Goal: Task Accomplishment & Management: Manage account settings

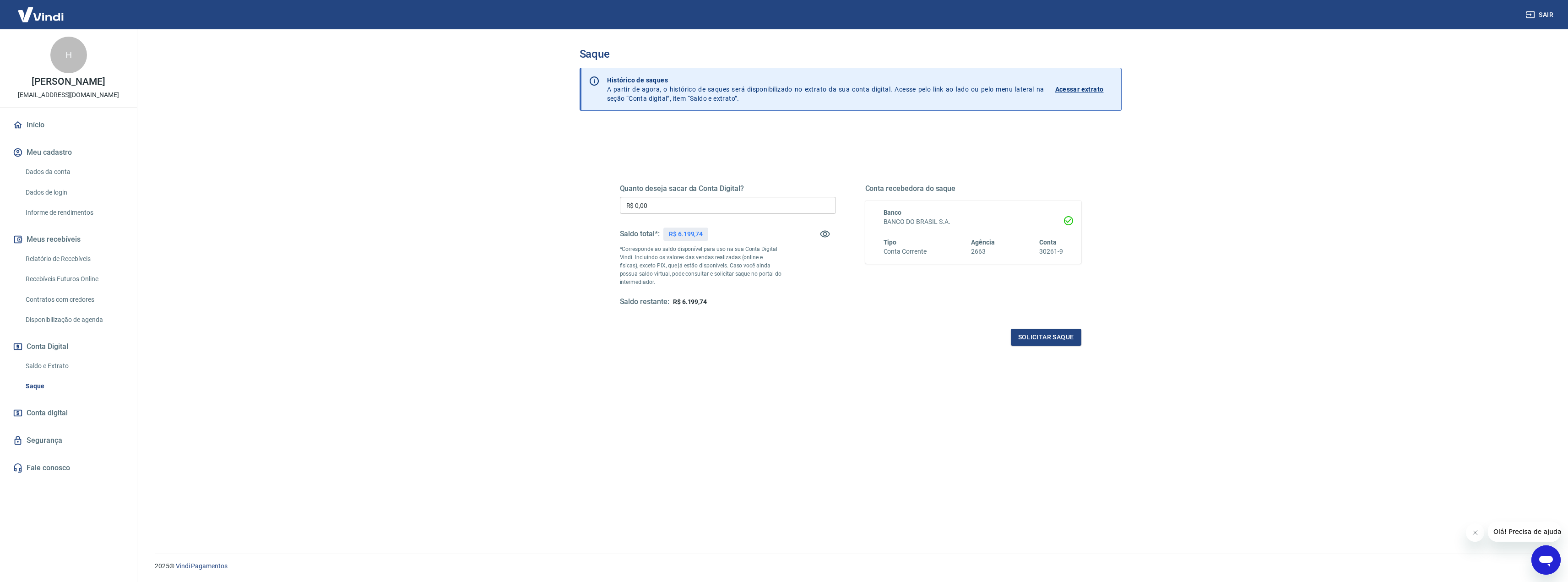
click at [690, 211] on input "R$ 0,00" at bounding box center [727, 205] width 216 height 17
type input "R$ 6.199,00"
click at [1045, 339] on button "Solicitar saque" at bounding box center [1045, 337] width 70 height 17
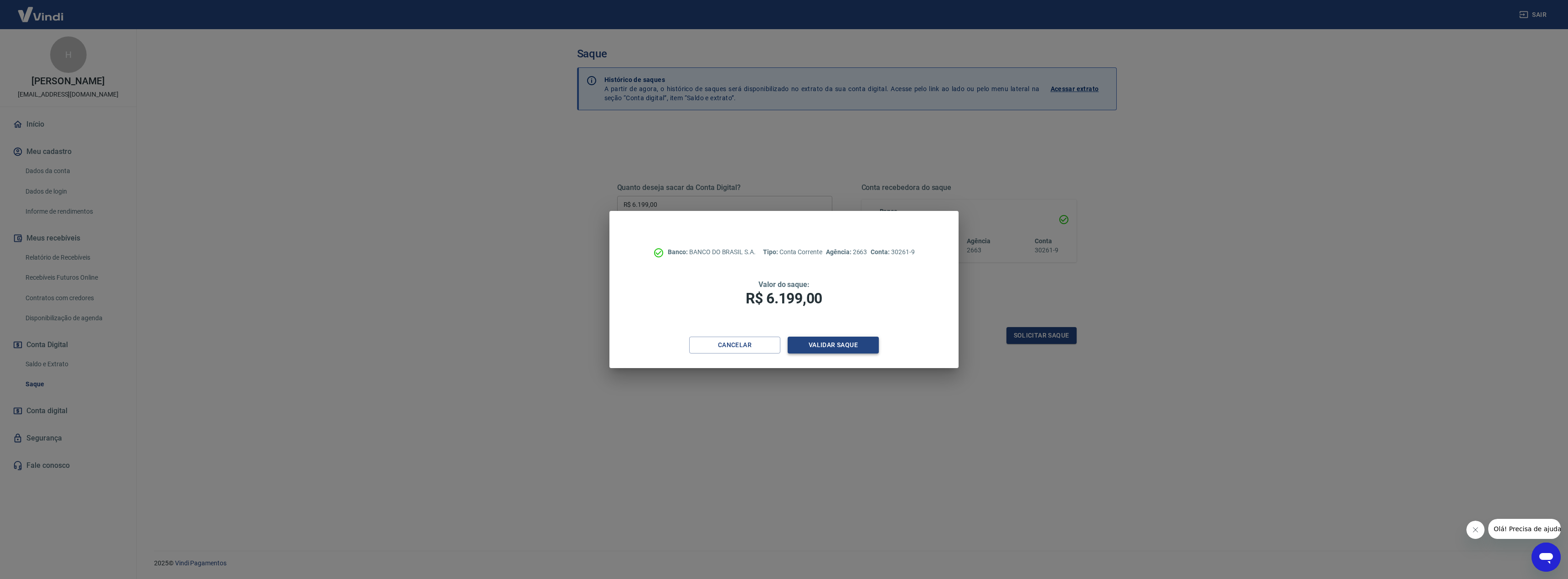
click at [837, 347] on button "Validar saque" at bounding box center [833, 345] width 91 height 17
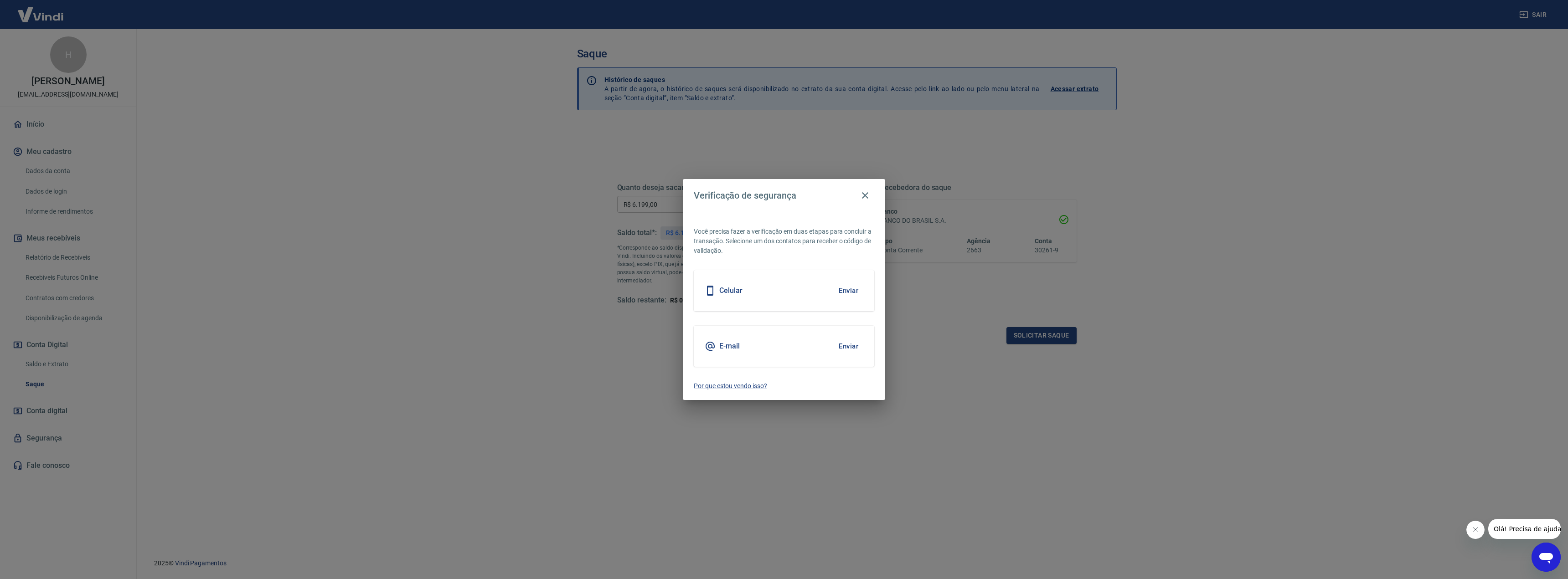
click at [853, 345] on button "Enviar" at bounding box center [849, 345] width 30 height 19
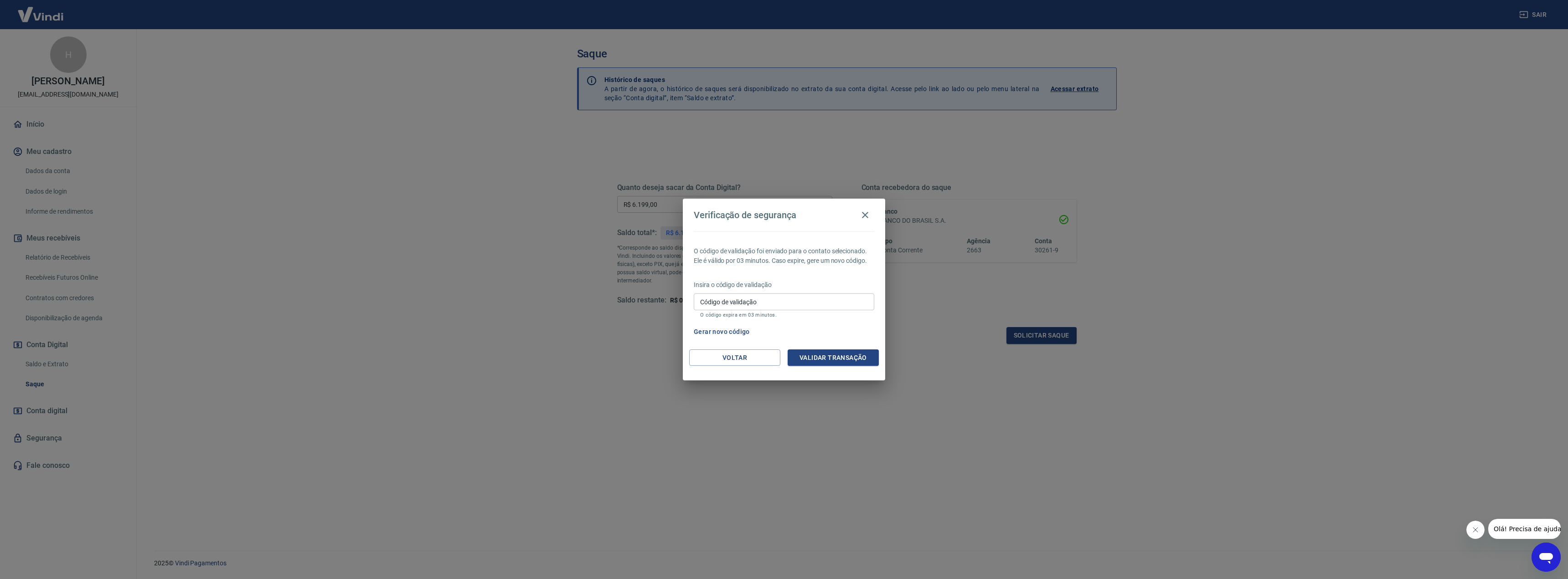
click at [783, 305] on input "Código de validação" at bounding box center [784, 302] width 181 height 17
type input "300491"
click at [828, 356] on button "Validar transação" at bounding box center [833, 358] width 91 height 17
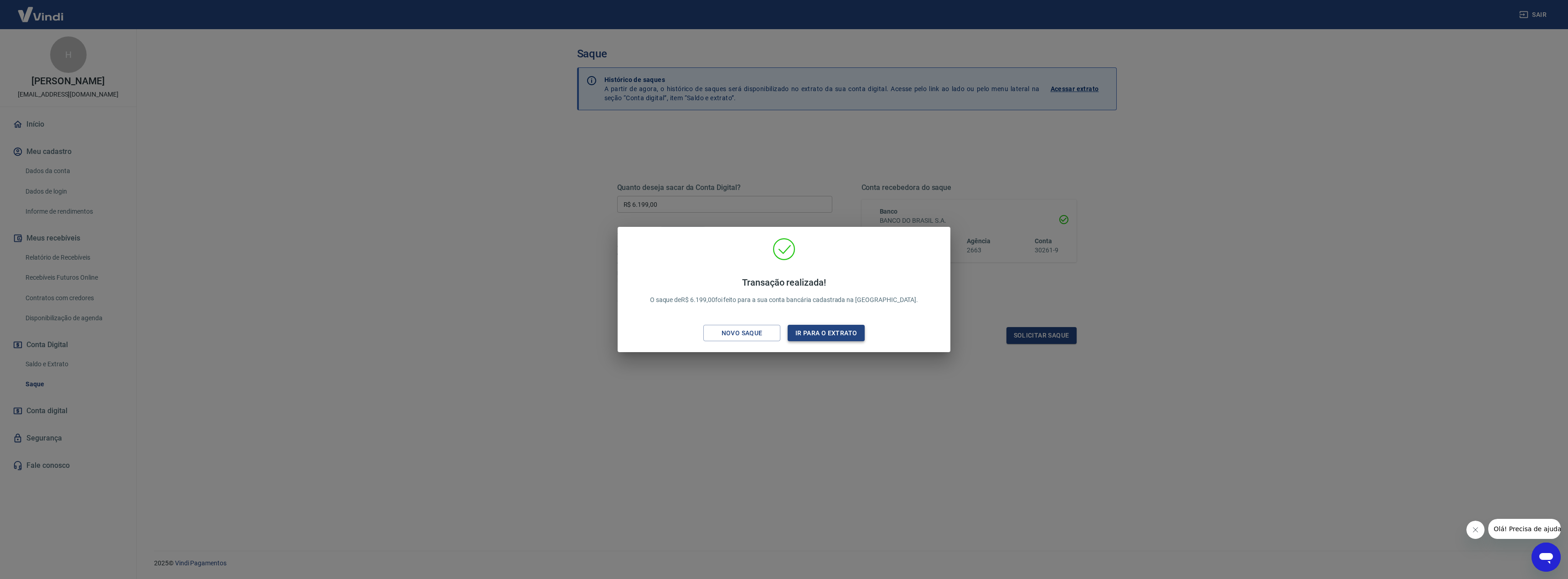
click at [821, 334] on button "Ir para o extrato" at bounding box center [826, 333] width 77 height 17
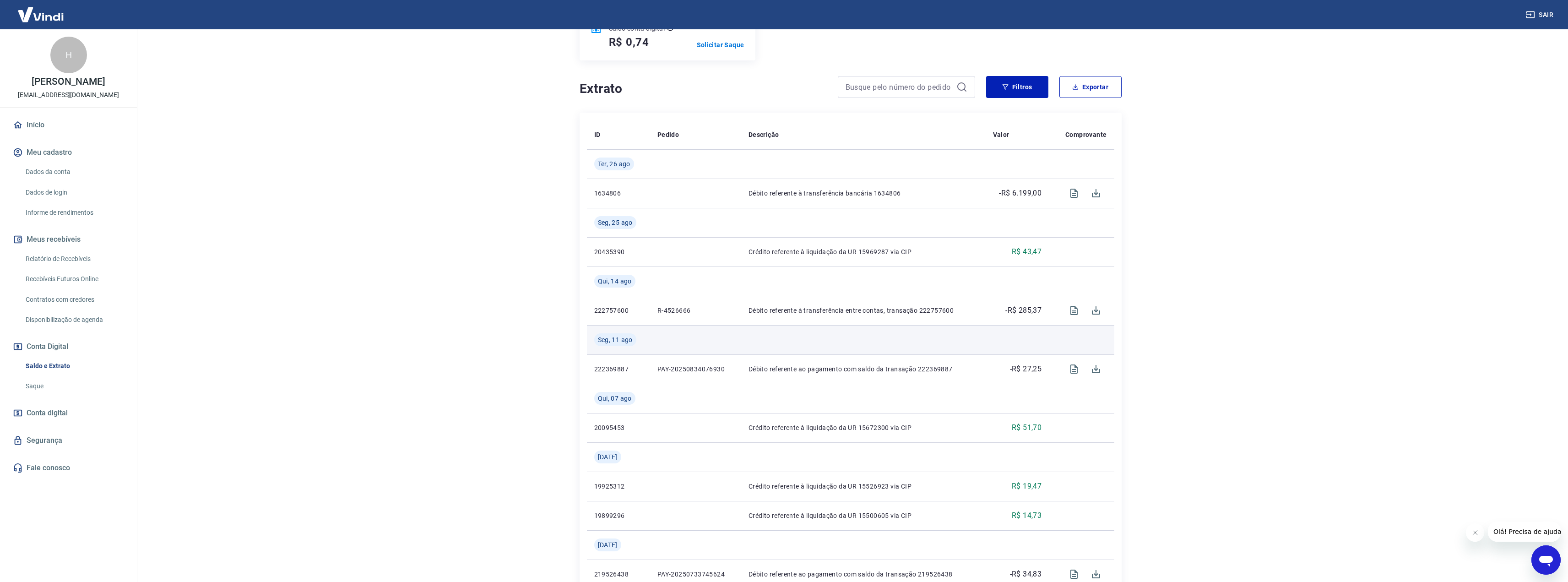
scroll to position [138, 0]
click at [1072, 312] on icon "Visualizar" at bounding box center [1074, 309] width 7 height 9
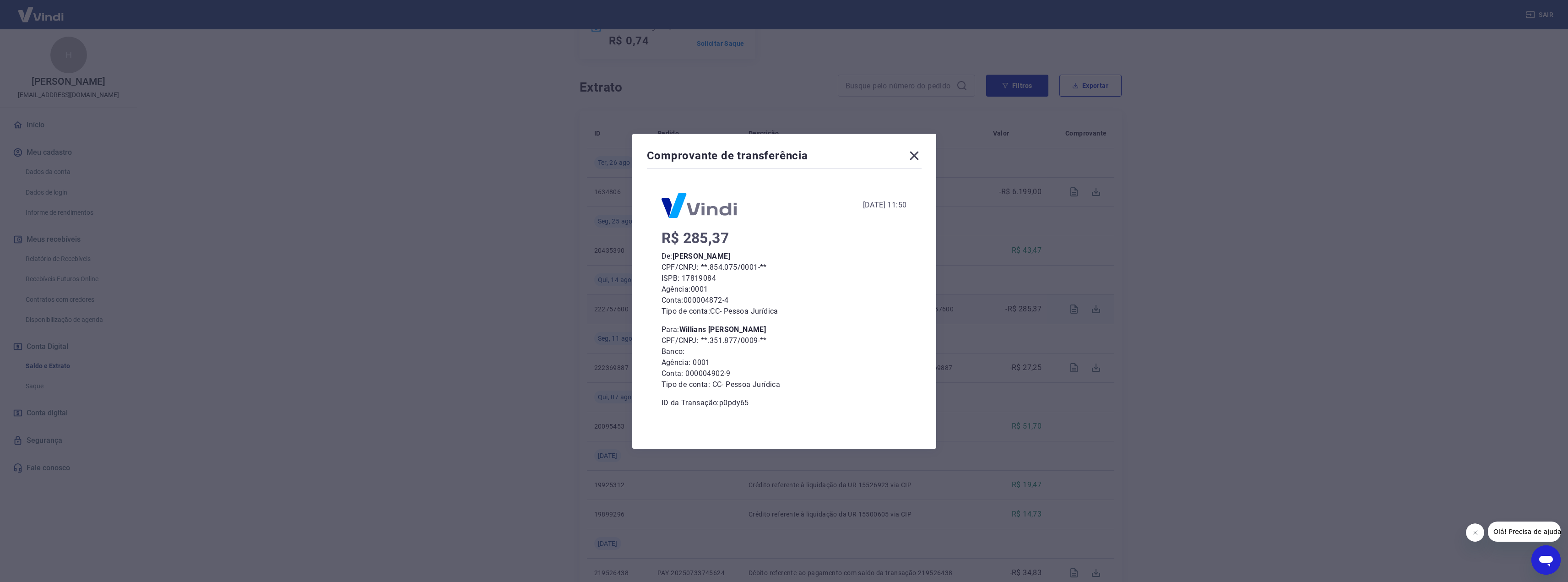
click at [921, 157] on icon at bounding box center [914, 156] width 15 height 15
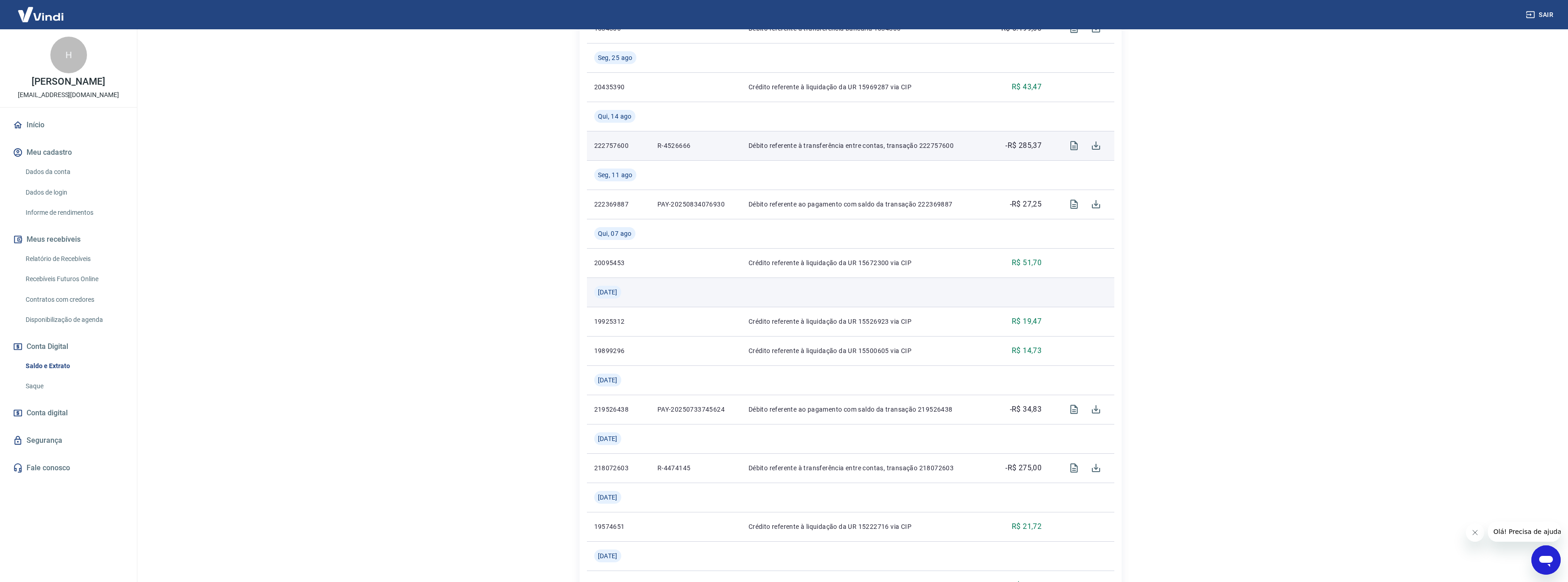
scroll to position [320, 0]
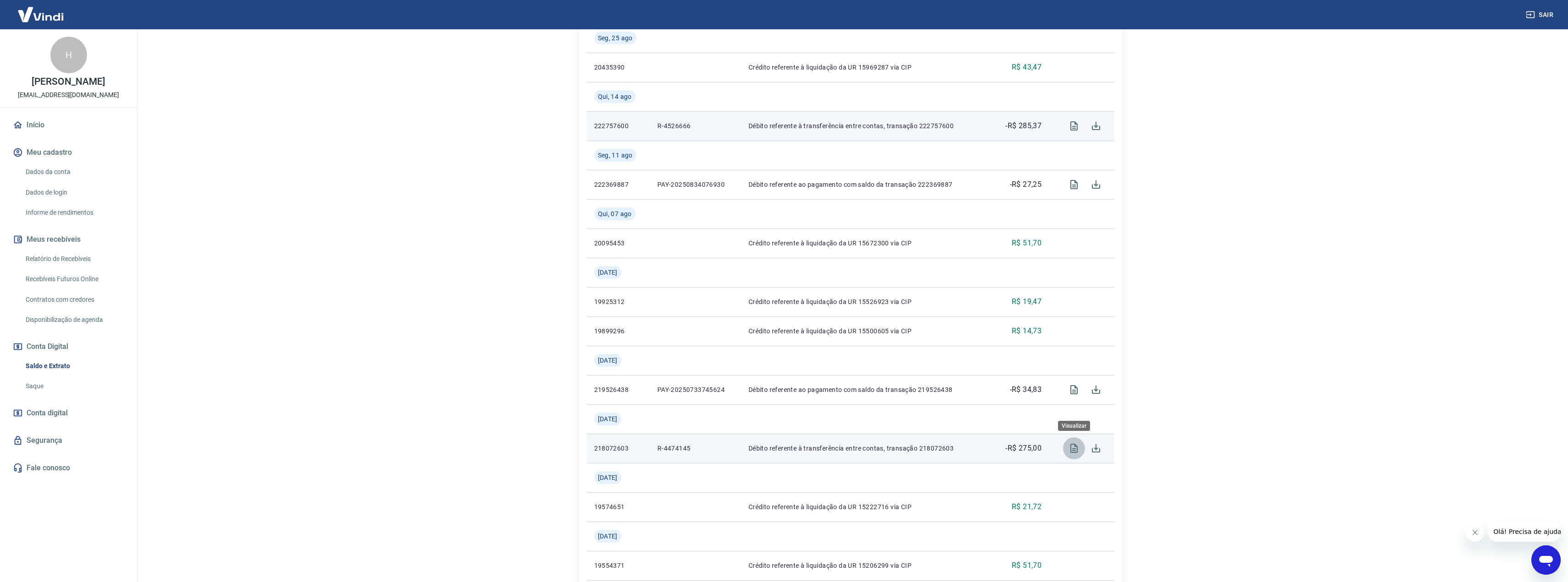
click at [1069, 449] on icon "Visualizar" at bounding box center [1074, 448] width 11 height 11
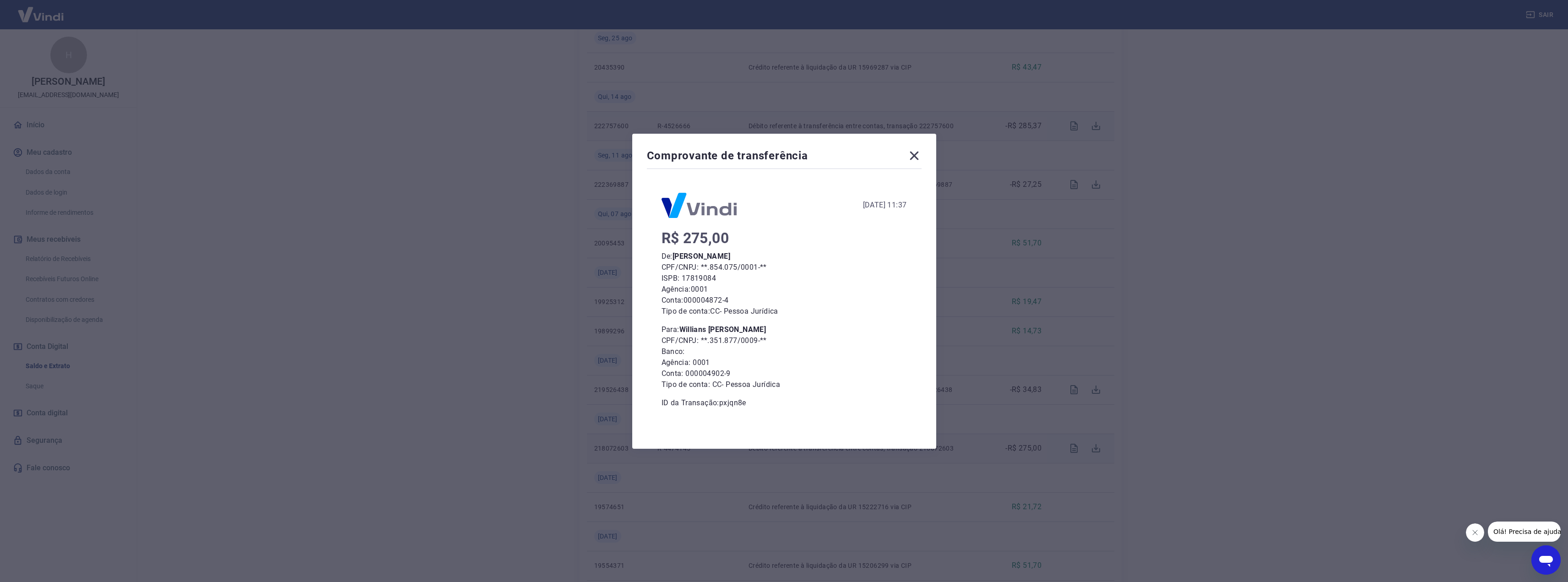
click at [913, 158] on icon at bounding box center [914, 156] width 15 height 15
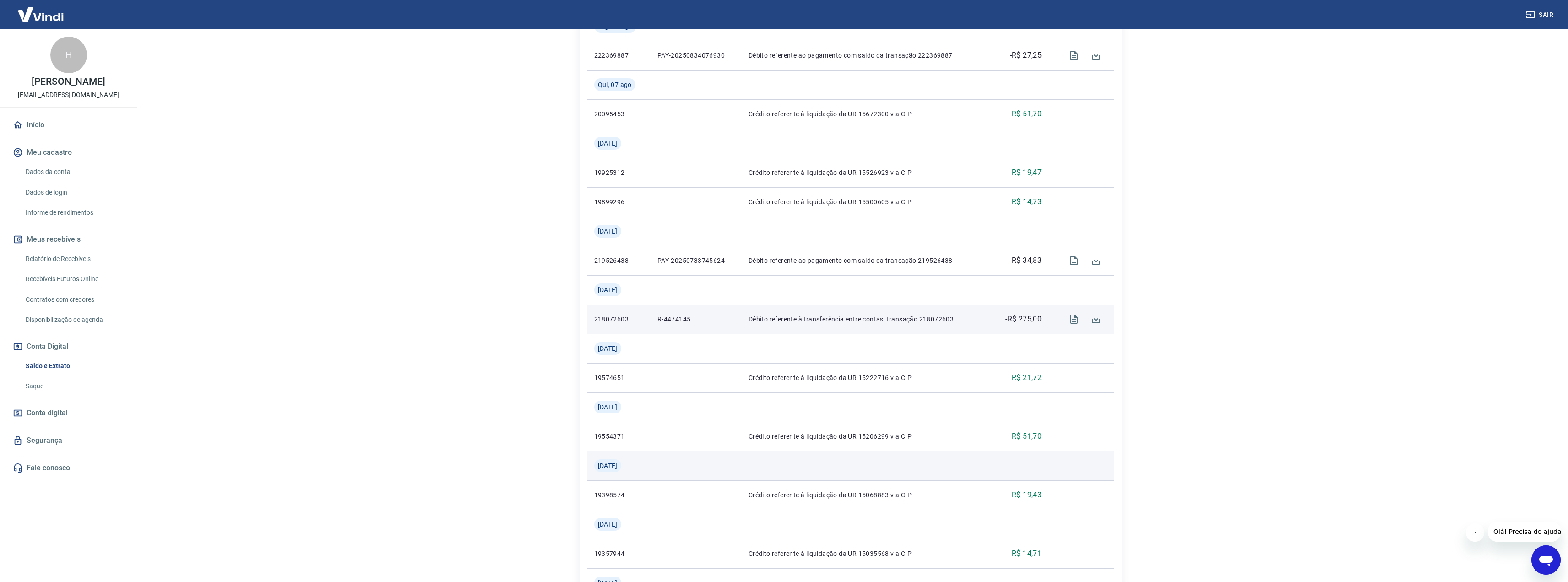
scroll to position [446, 0]
click at [1083, 263] on button "Visualizar" at bounding box center [1074, 263] width 22 height 22
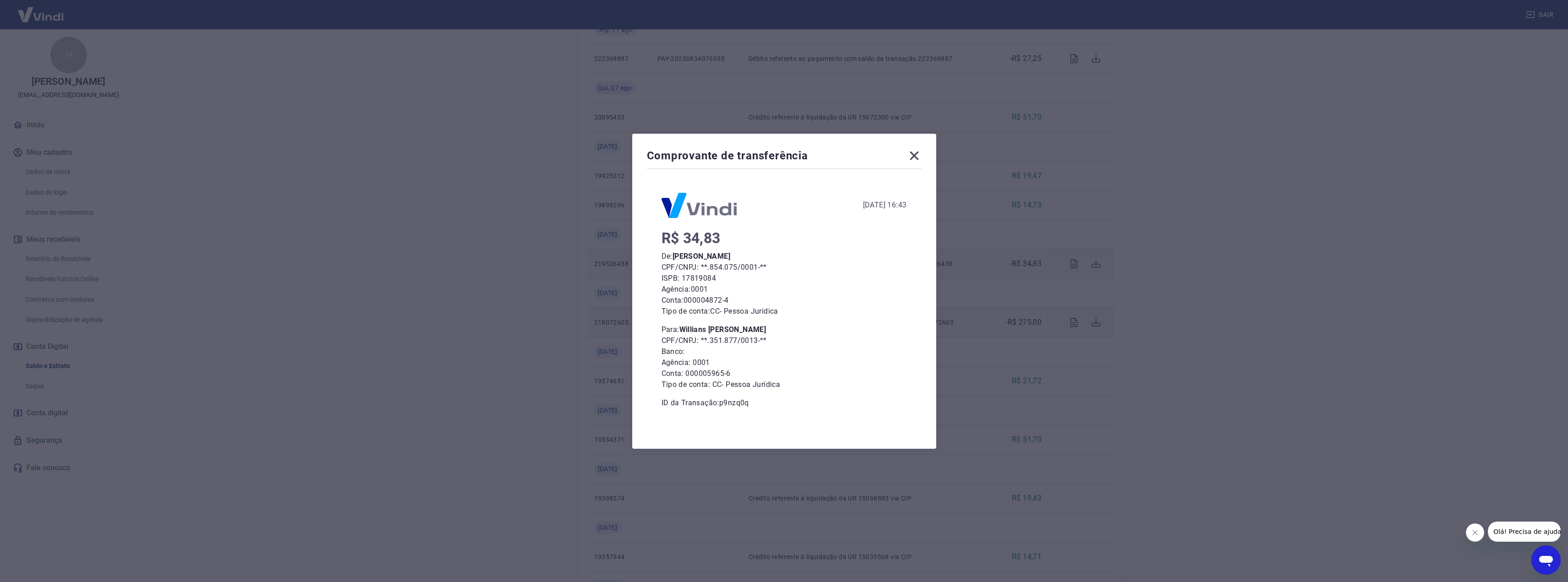
click at [915, 154] on icon at bounding box center [914, 155] width 9 height 9
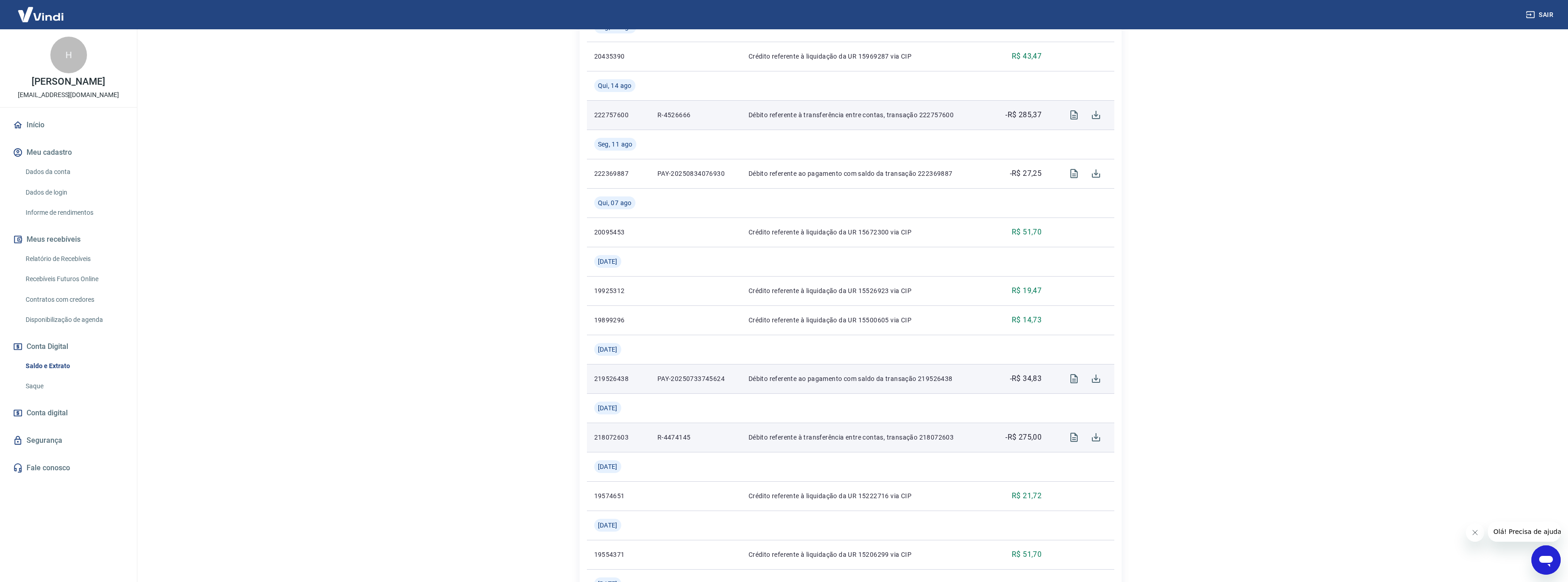
scroll to position [309, 0]
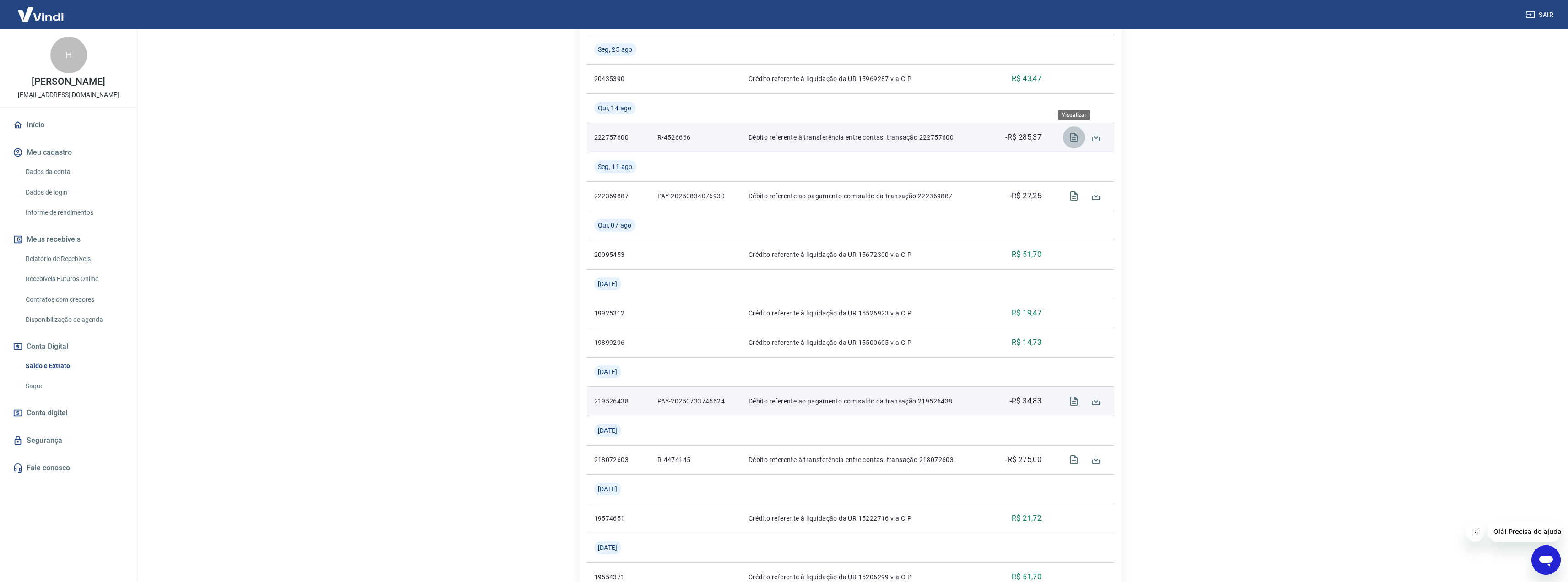
click at [1070, 137] on icon "Visualizar" at bounding box center [1074, 138] width 11 height 11
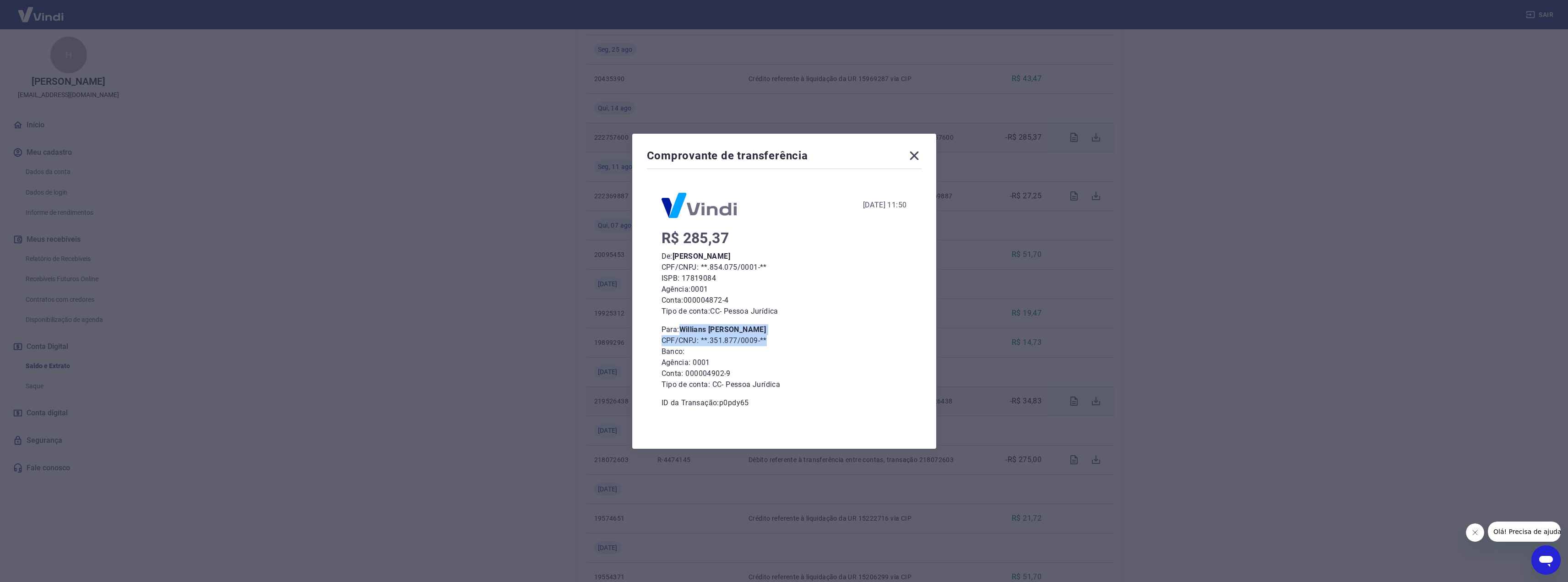
drag, startPoint x: 686, startPoint y: 329, endPoint x: 783, endPoint y: 337, distance: 97.3
click at [783, 337] on div "Para: Willians Cristiano Marques CPF/CNPJ: **.351.877/0009-** Banco: Agência: 0…" at bounding box center [784, 357] width 245 height 66
copy div "Willians Cristiano Marques CPF/CNPJ: **.351.877/0009-**"
